Goal: Transaction & Acquisition: Purchase product/service

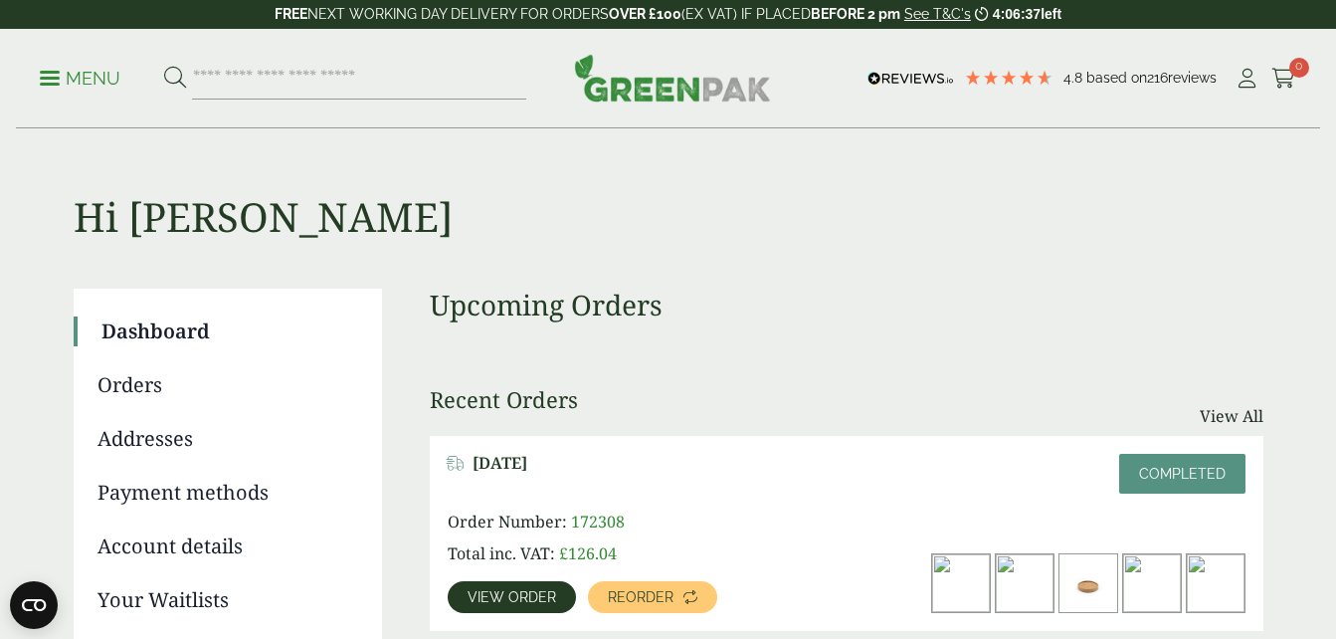
click at [484, 135] on h1 "Hi Rachael" at bounding box center [669, 184] width 1190 height 111
click at [341, 82] on input "search" at bounding box center [359, 79] width 334 height 42
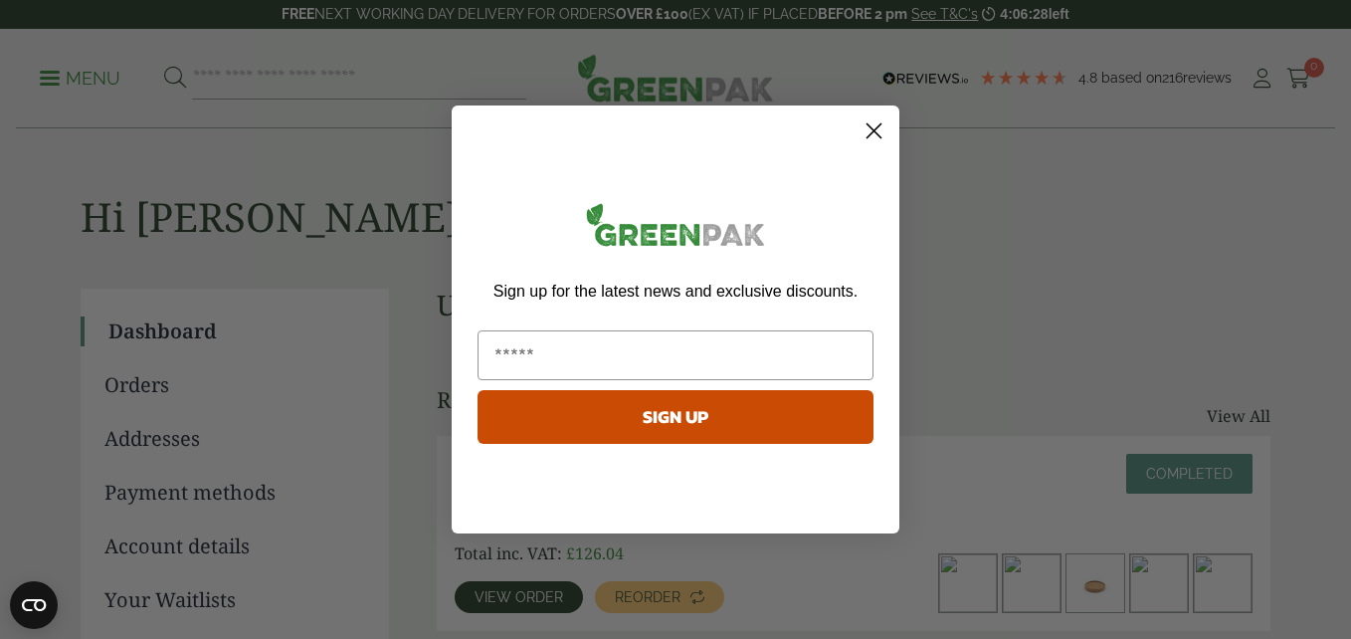
click at [875, 129] on icon "Close dialog" at bounding box center [874, 131] width 14 height 14
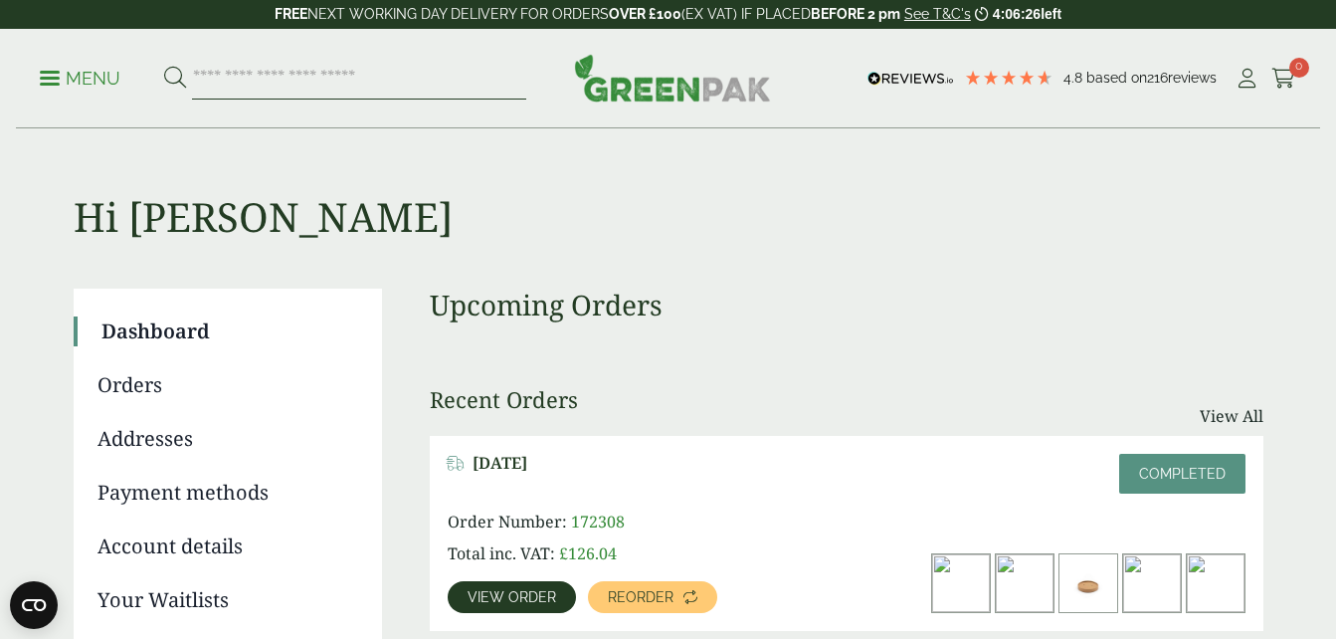
click at [332, 82] on input "search" at bounding box center [359, 79] width 334 height 42
type input "*********"
click at [164, 66] on button at bounding box center [175, 79] width 22 height 26
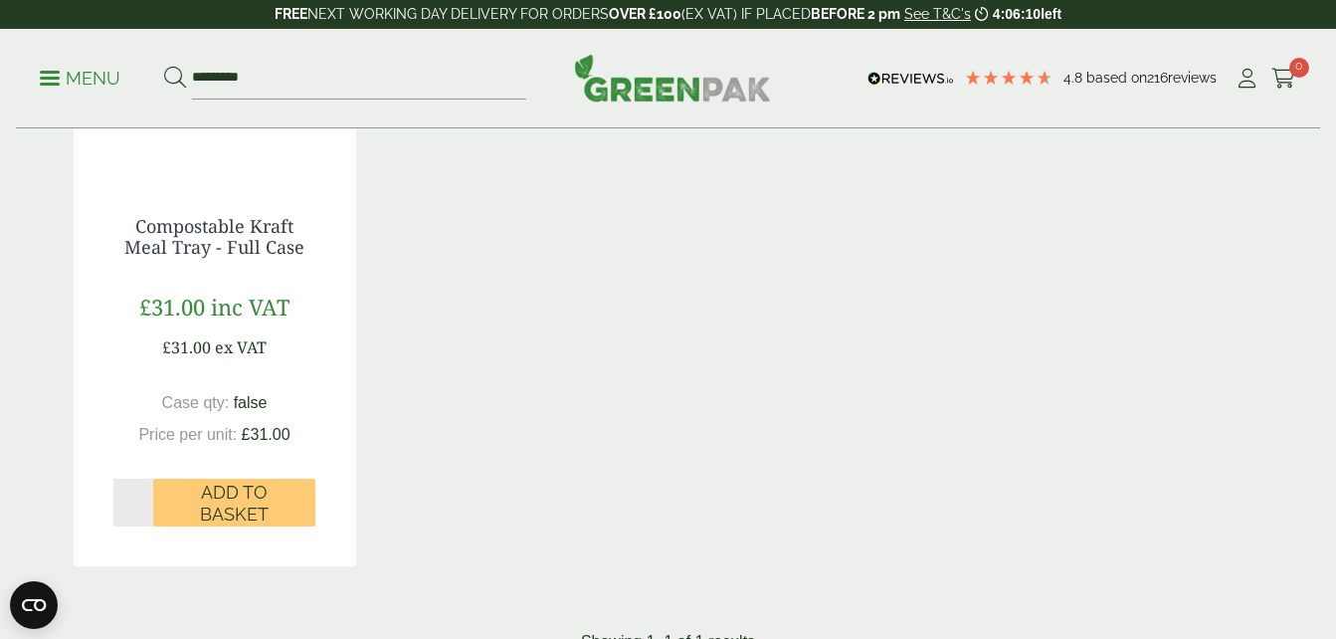
scroll to position [576, 0]
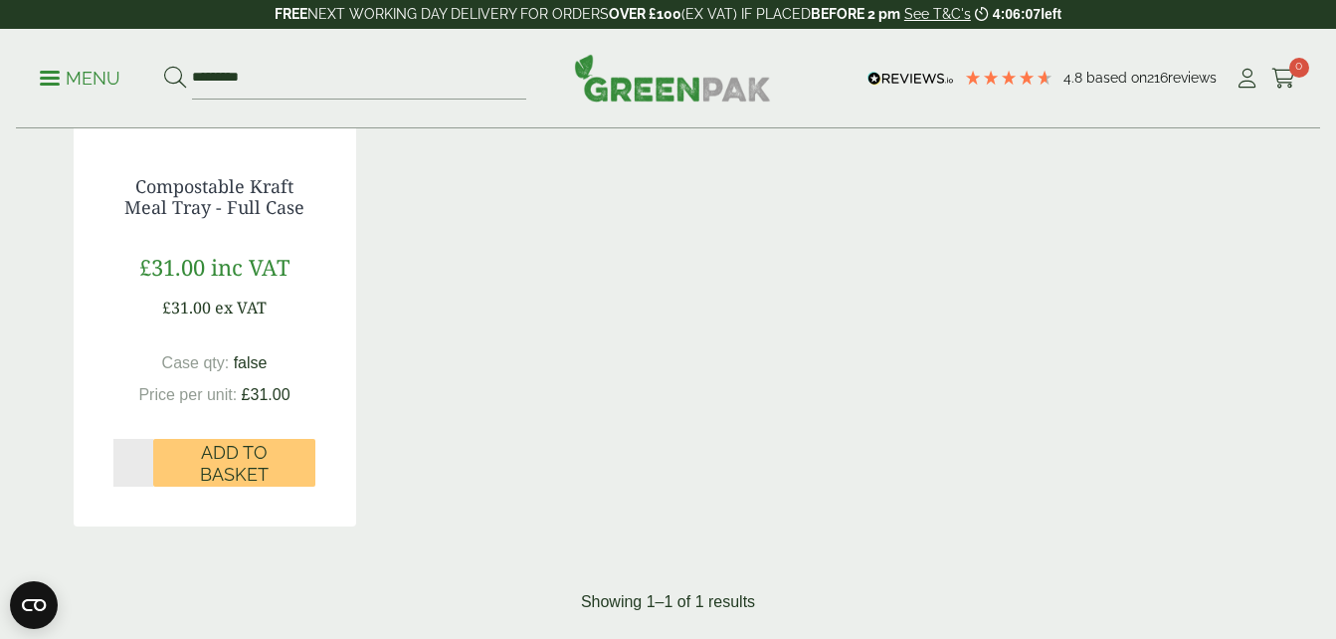
click at [143, 456] on input "*" at bounding box center [133, 463] width 41 height 48
type input "*"
click at [143, 456] on input "*" at bounding box center [133, 463] width 41 height 48
click at [236, 469] on span "Add to Basket" at bounding box center [234, 463] width 134 height 43
click at [242, 461] on span "Add to Basket" at bounding box center [234, 463] width 134 height 43
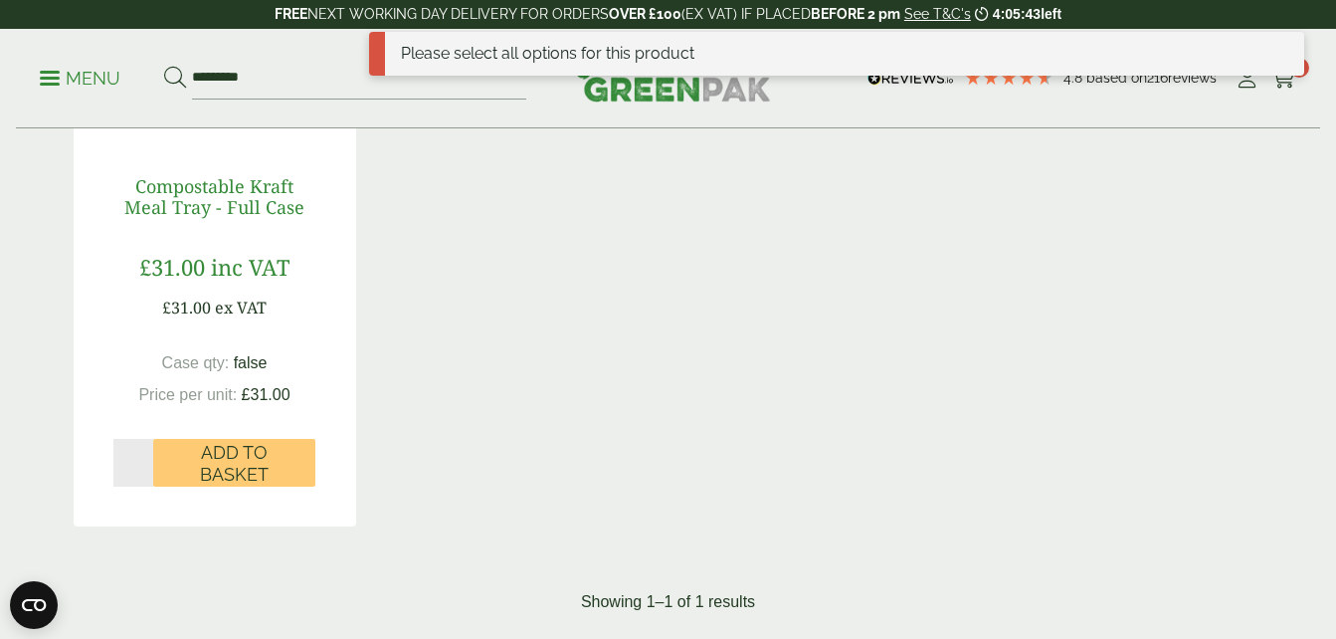
click at [242, 203] on link "Compostable Kraft Meal Tray - Full Case" at bounding box center [214, 197] width 180 height 46
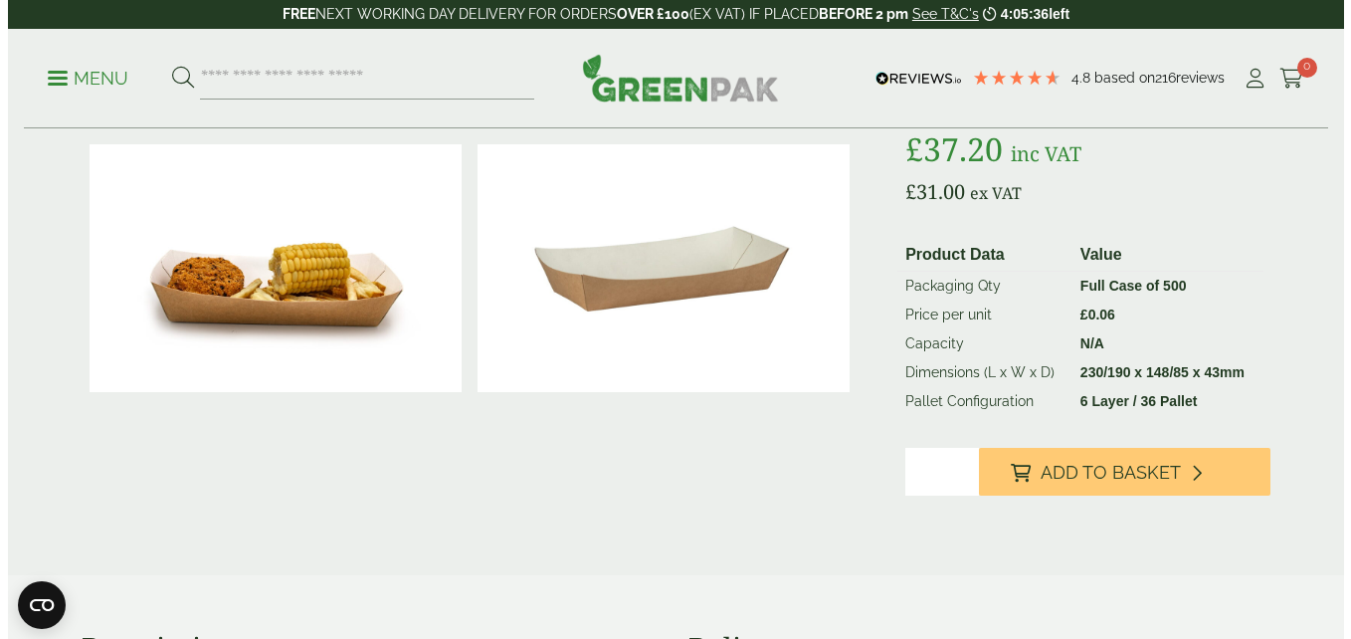
scroll to position [399, 0]
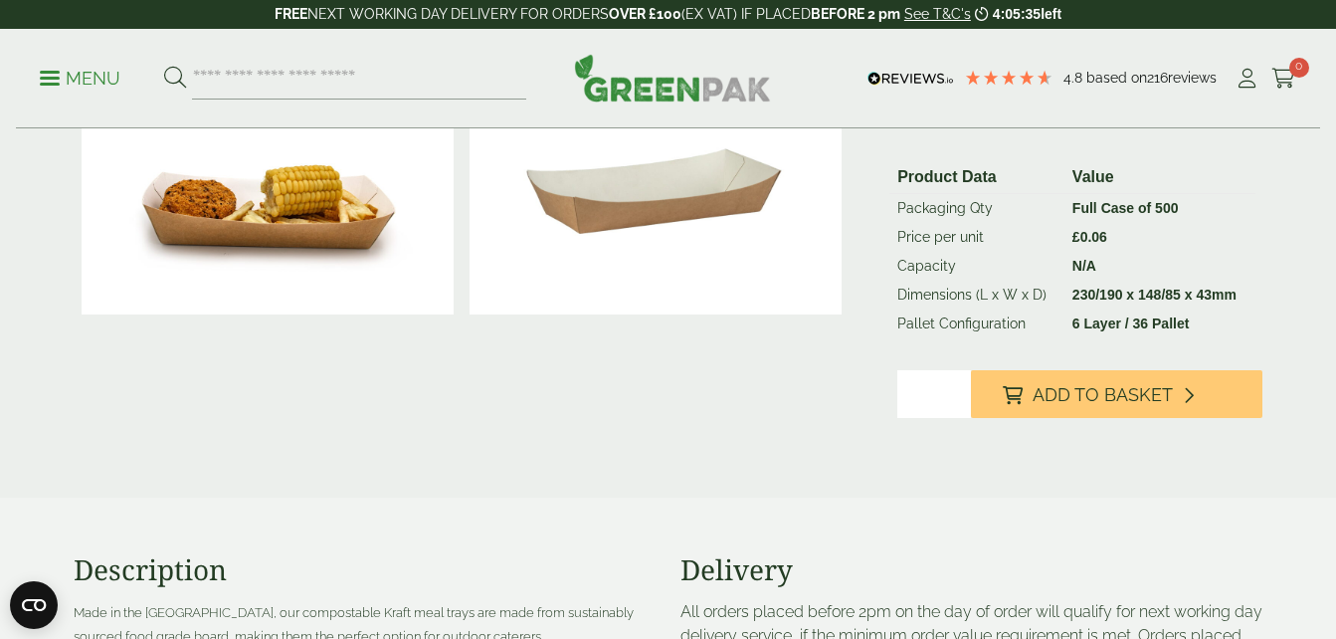
click at [954, 386] on input "*" at bounding box center [933, 394] width 73 height 48
type input "*"
click at [954, 386] on input "*" at bounding box center [933, 394] width 73 height 48
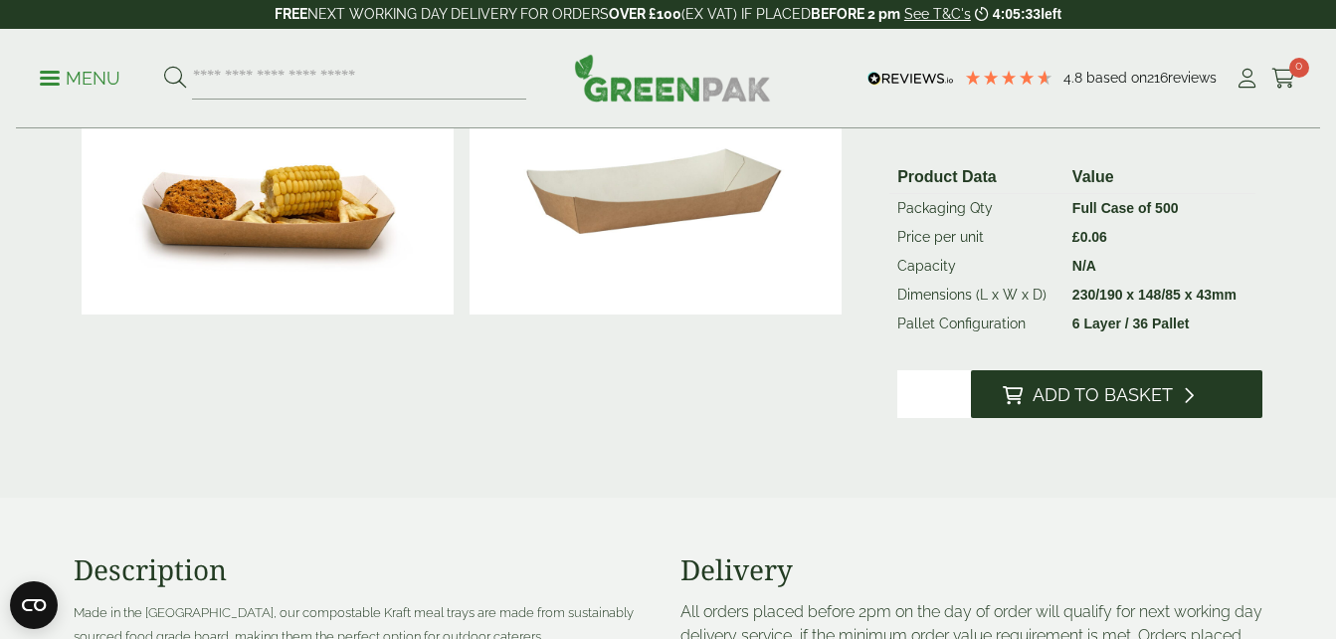
click at [1117, 402] on span "Add to Basket" at bounding box center [1103, 395] width 140 height 22
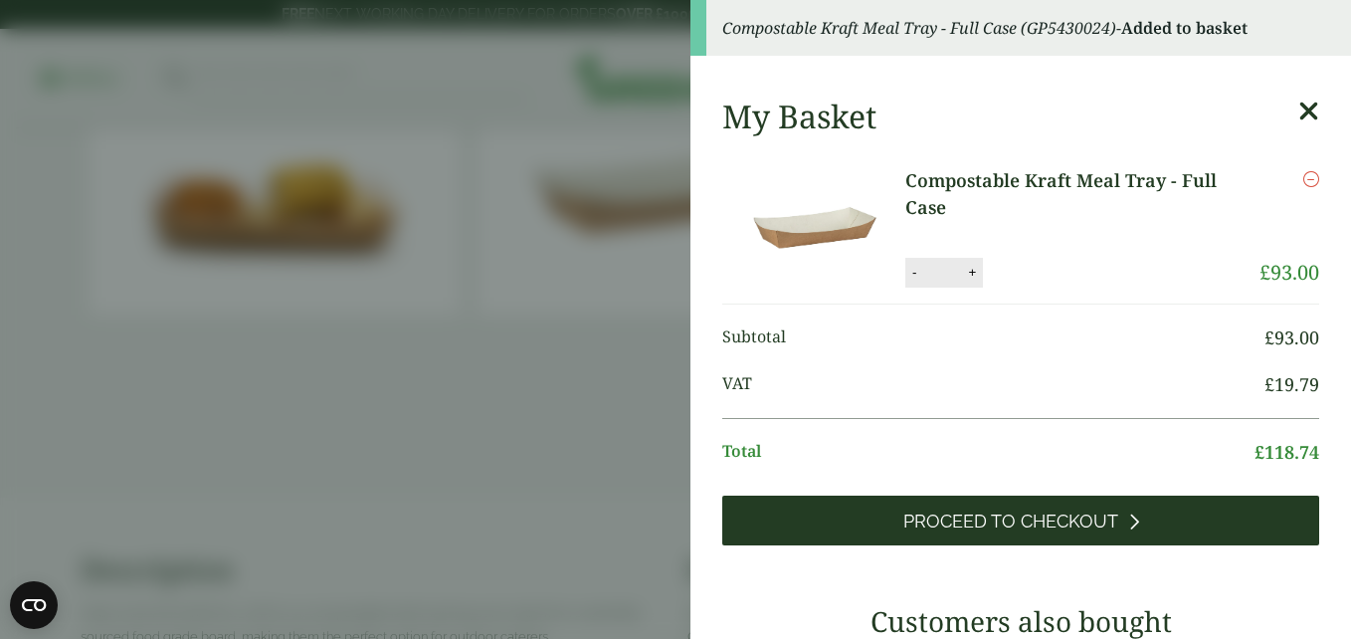
click at [981, 524] on span "Proceed to Checkout" at bounding box center [1010, 521] width 215 height 22
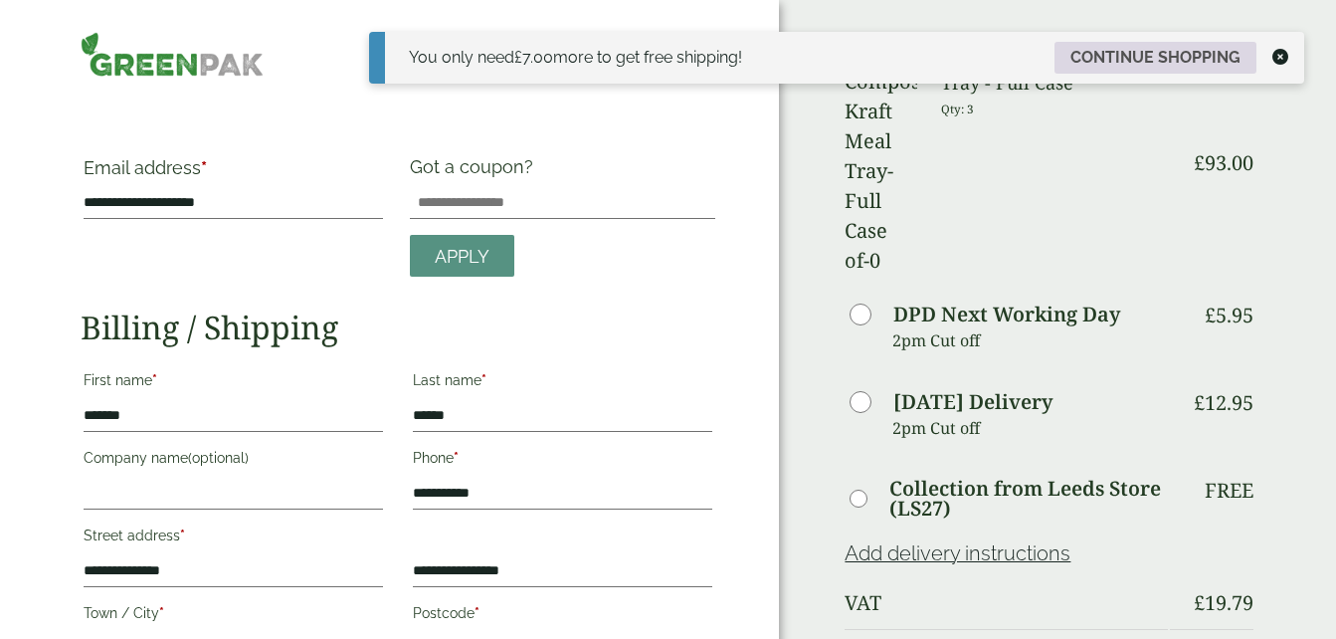
click at [1175, 53] on link "Continue shopping" at bounding box center [1155, 58] width 202 height 32
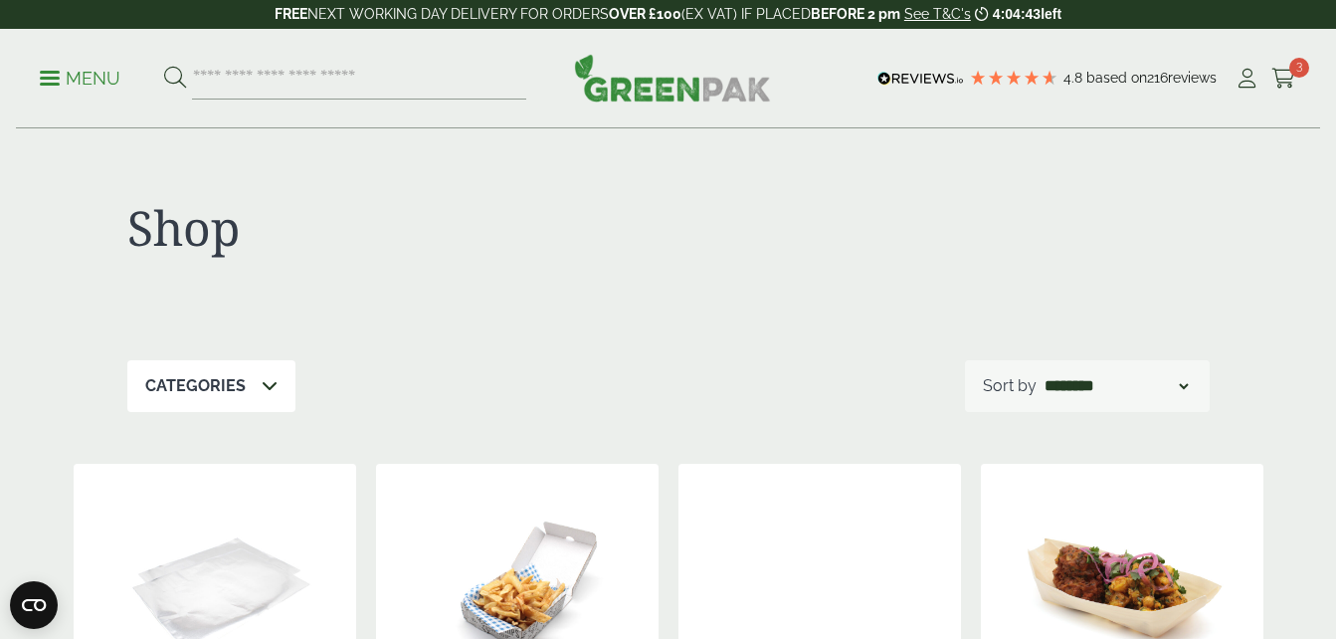
click at [1289, 74] on icon at bounding box center [1283, 79] width 25 height 20
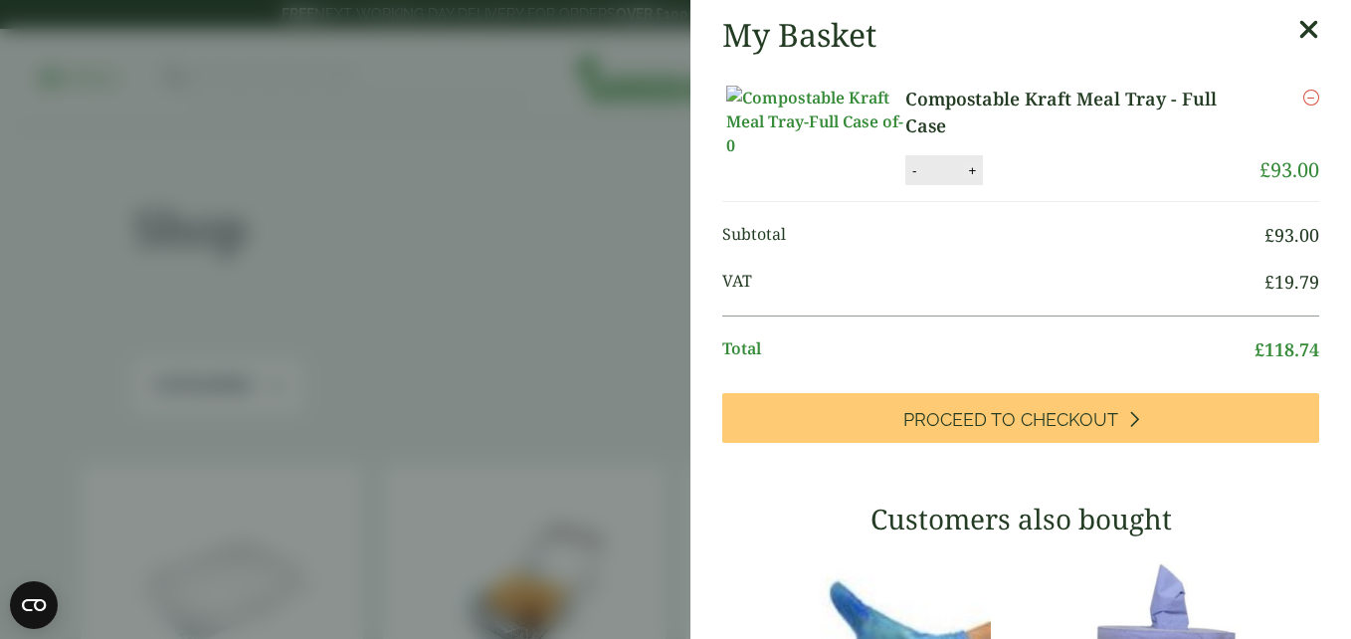
click at [972, 179] on button "+" at bounding box center [972, 170] width 20 height 17
type input "*"
click at [1046, 186] on button "Update" at bounding box center [1036, 171] width 99 height 30
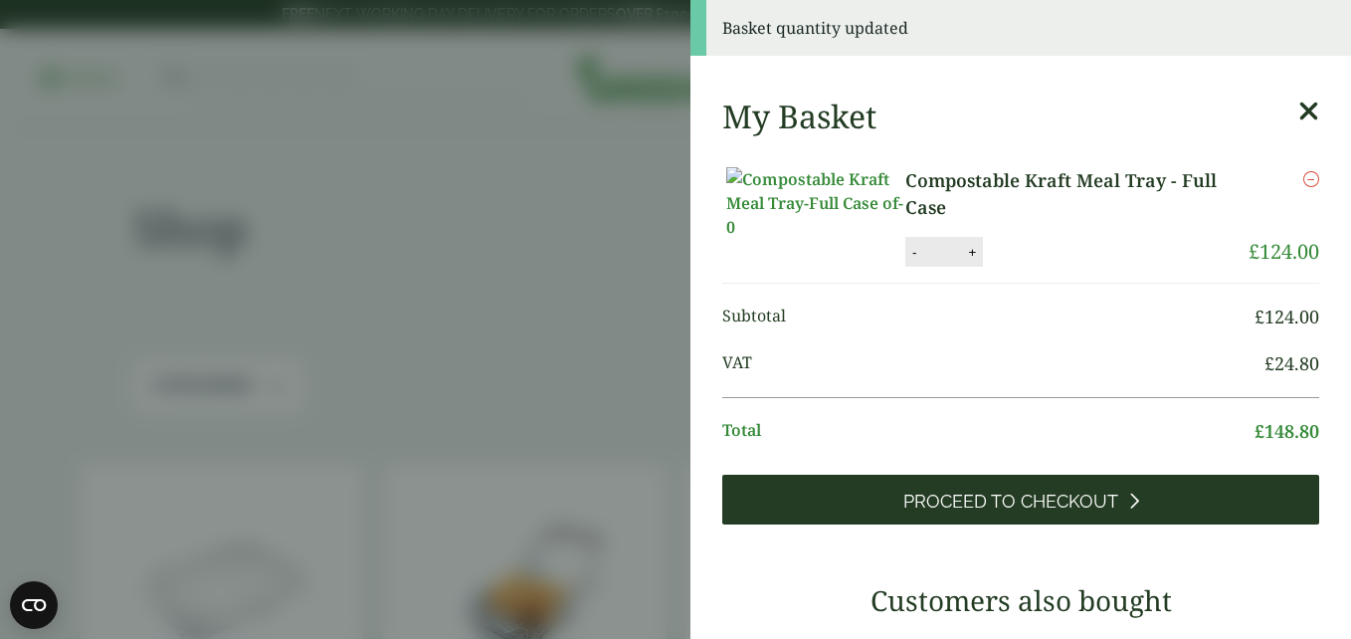
click at [1012, 512] on span "Proceed to Checkout" at bounding box center [1010, 501] width 215 height 22
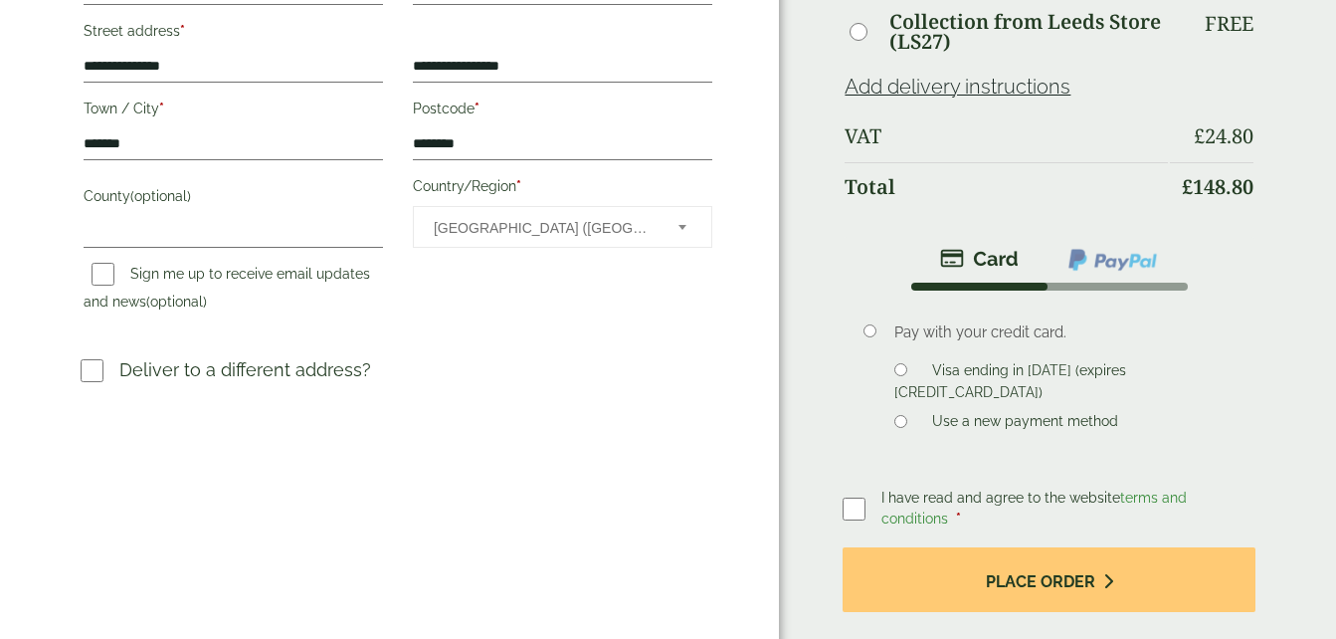
scroll to position [515, 0]
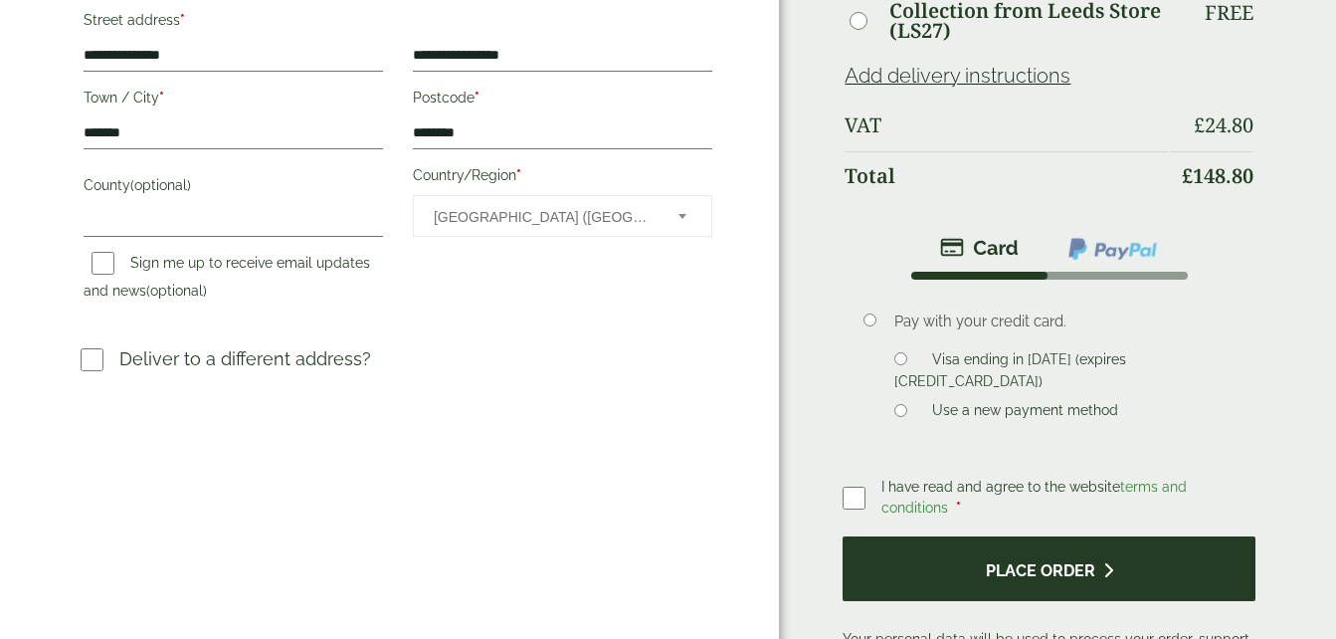
click at [1067, 536] on button "Place order" at bounding box center [1049, 568] width 413 height 65
